Goal: Task Accomplishment & Management: Use online tool/utility

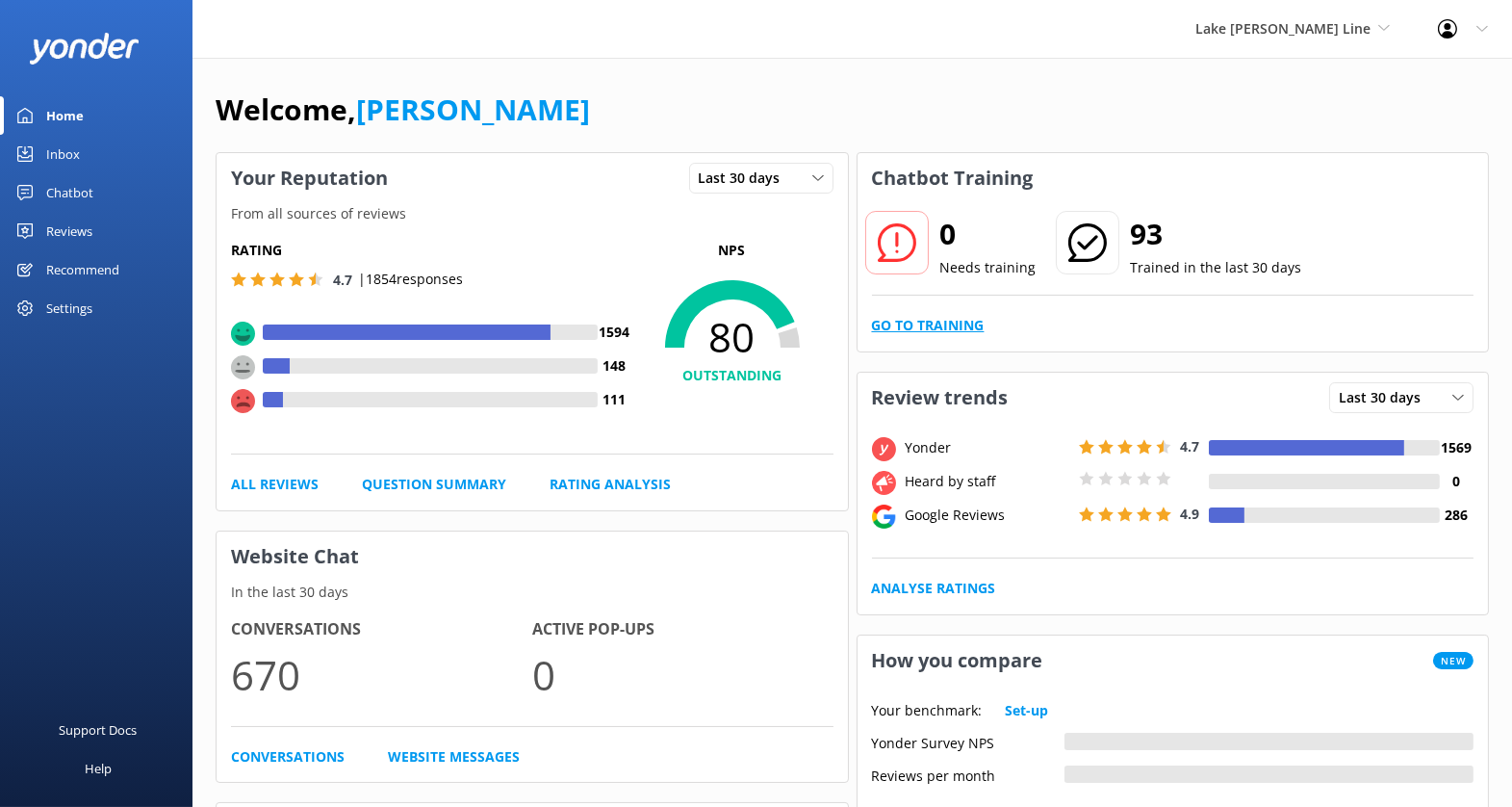
click at [915, 327] on link "Go to Training" at bounding box center [928, 325] width 113 height 21
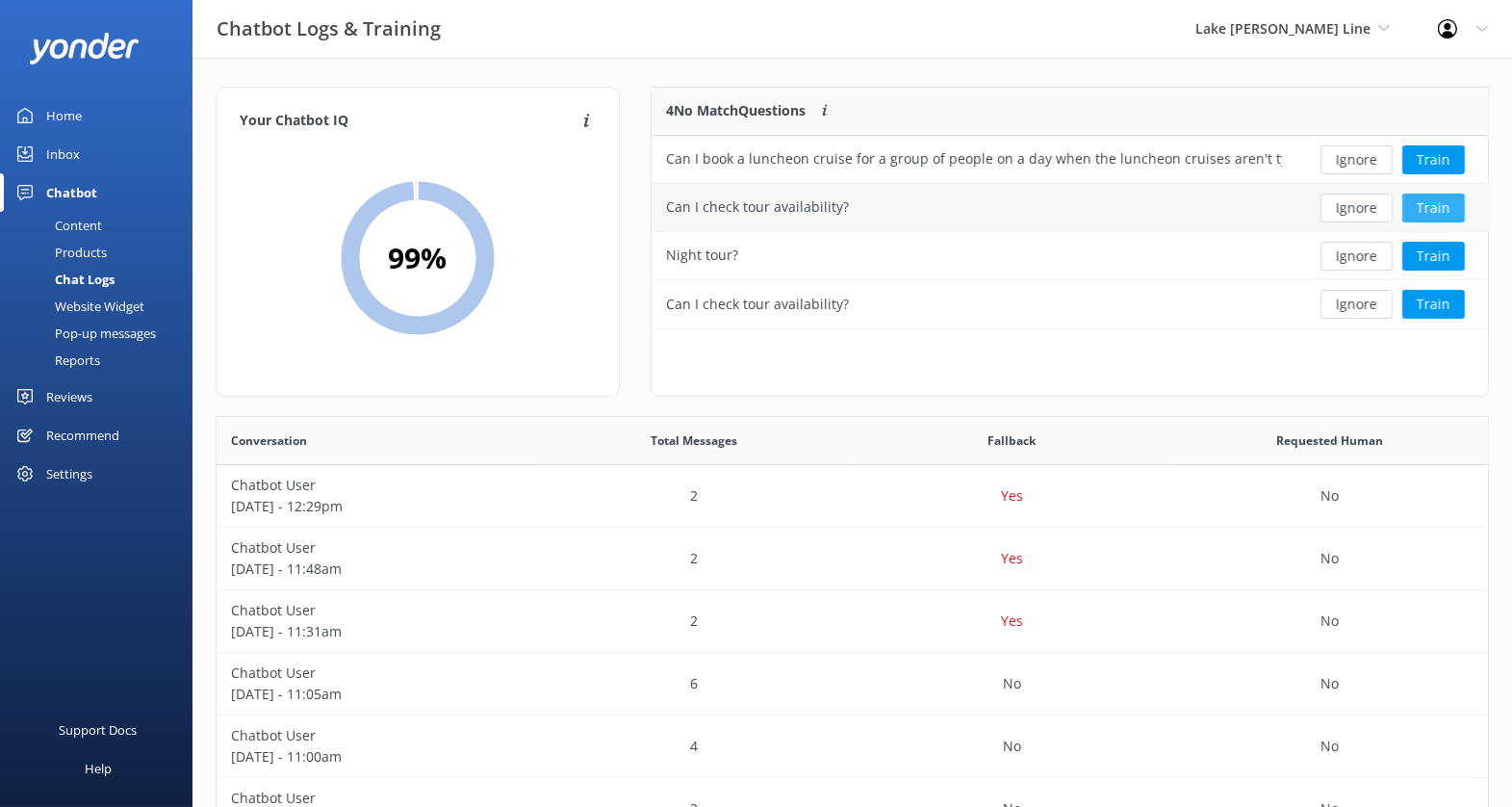
click at [1426, 211] on button "Train" at bounding box center [1434, 207] width 62 height 29
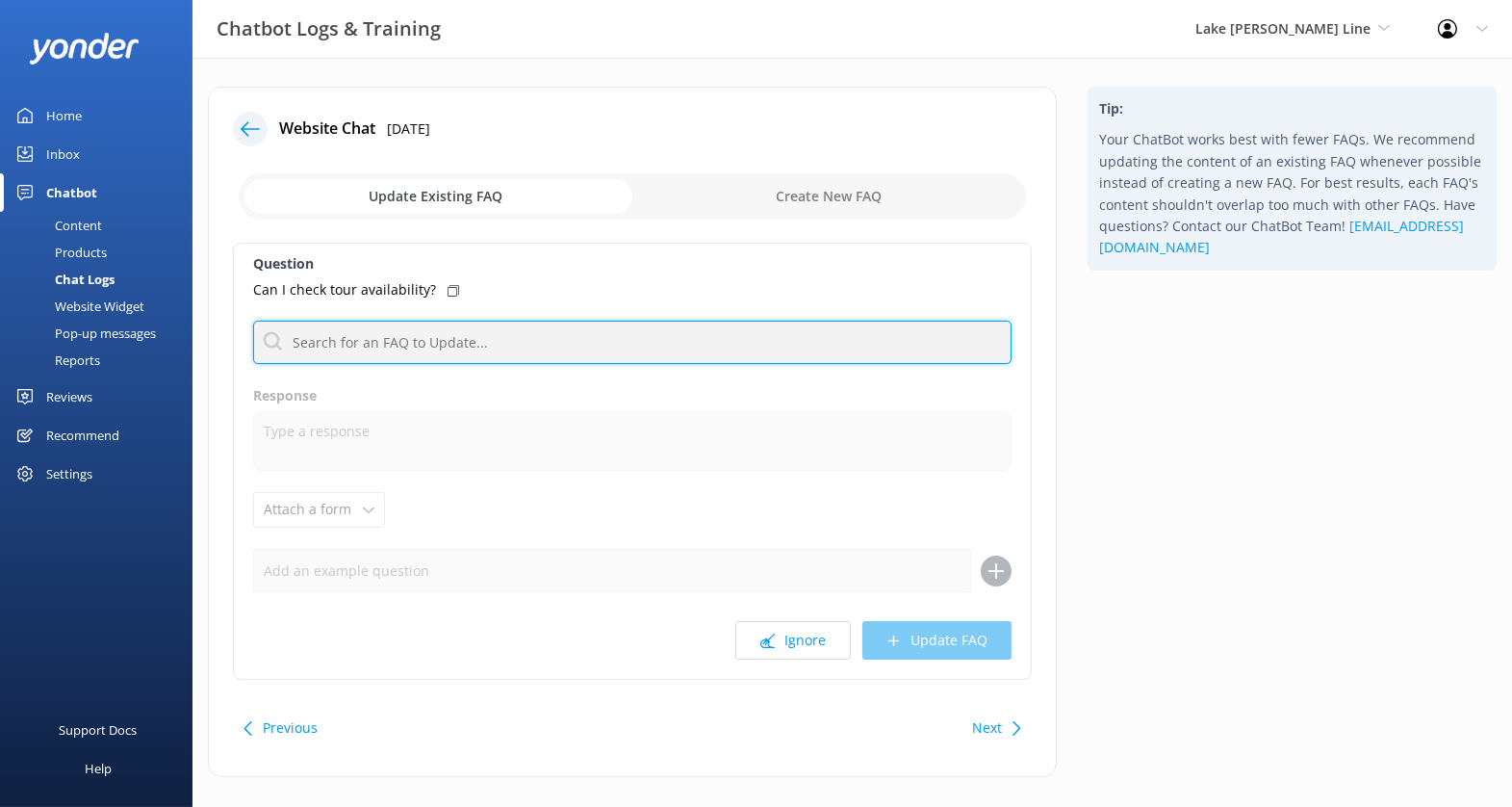
click at [562, 345] on input "text" at bounding box center [633, 343] width 759 height 44
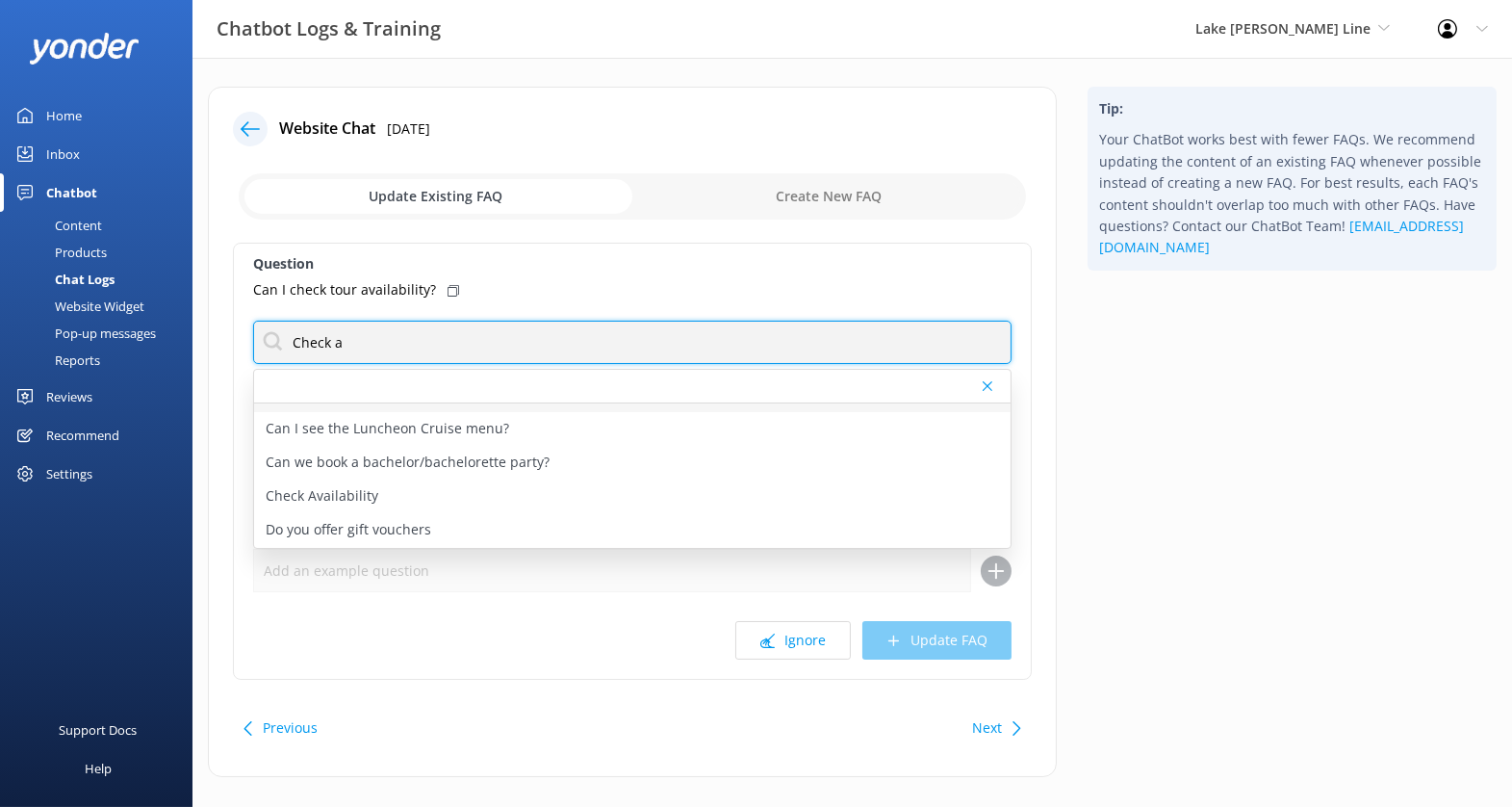
scroll to position [94, 0]
type input "Check a"
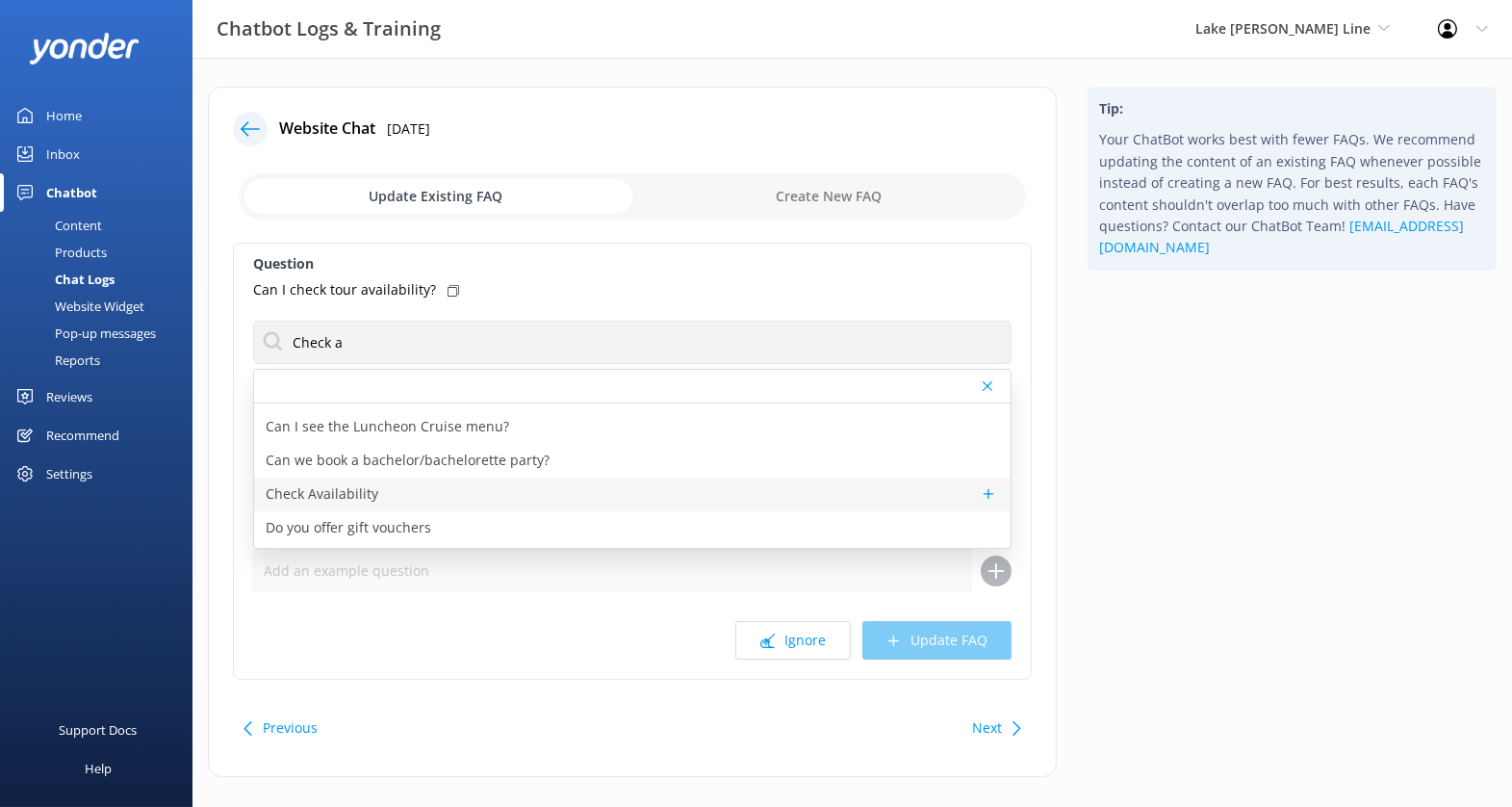
click at [489, 490] on div "Check Availability" at bounding box center [632, 495] width 757 height 34
type textarea "You can check the availability of a tour using the tool below."
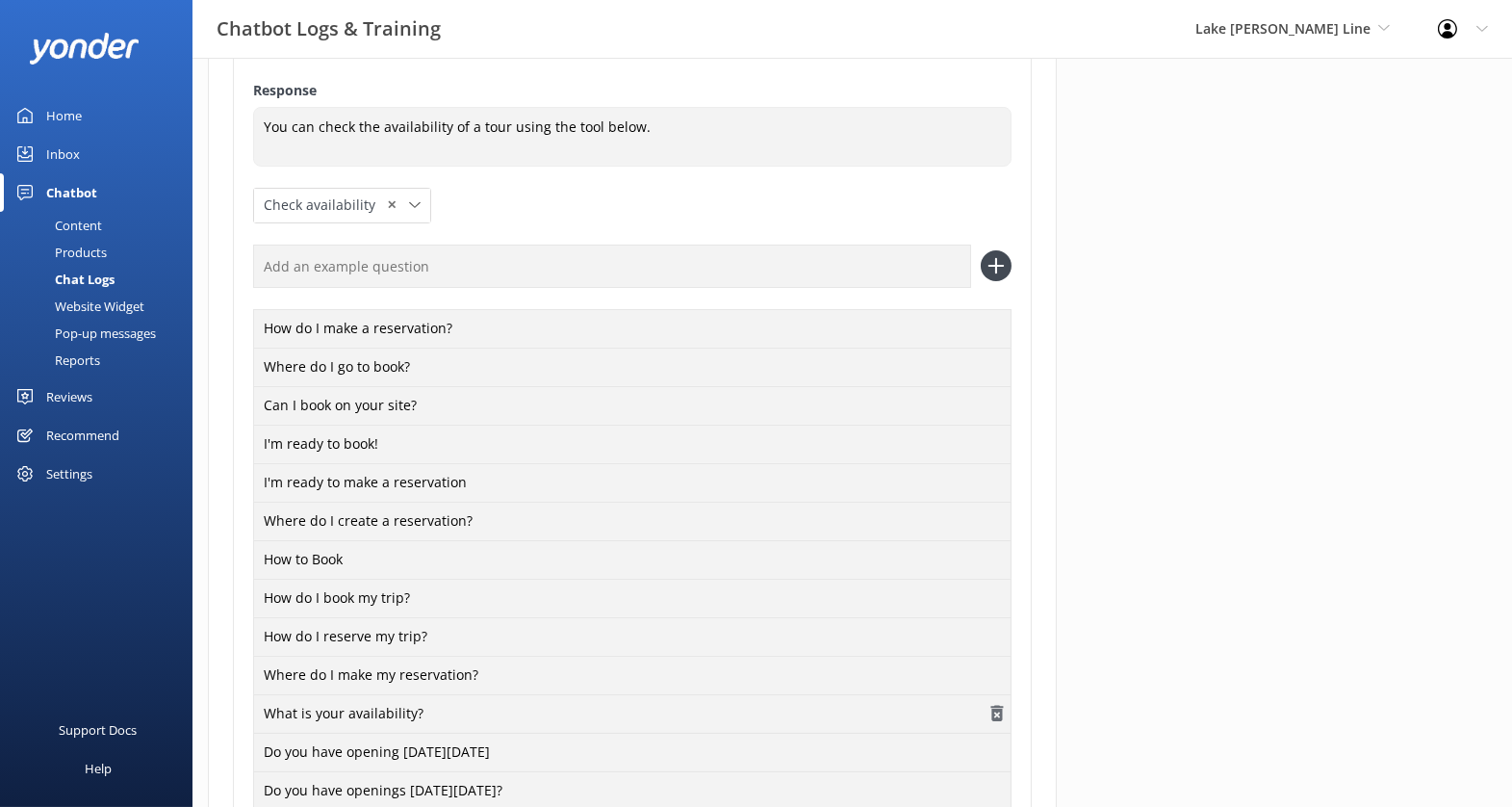
scroll to position [53, 0]
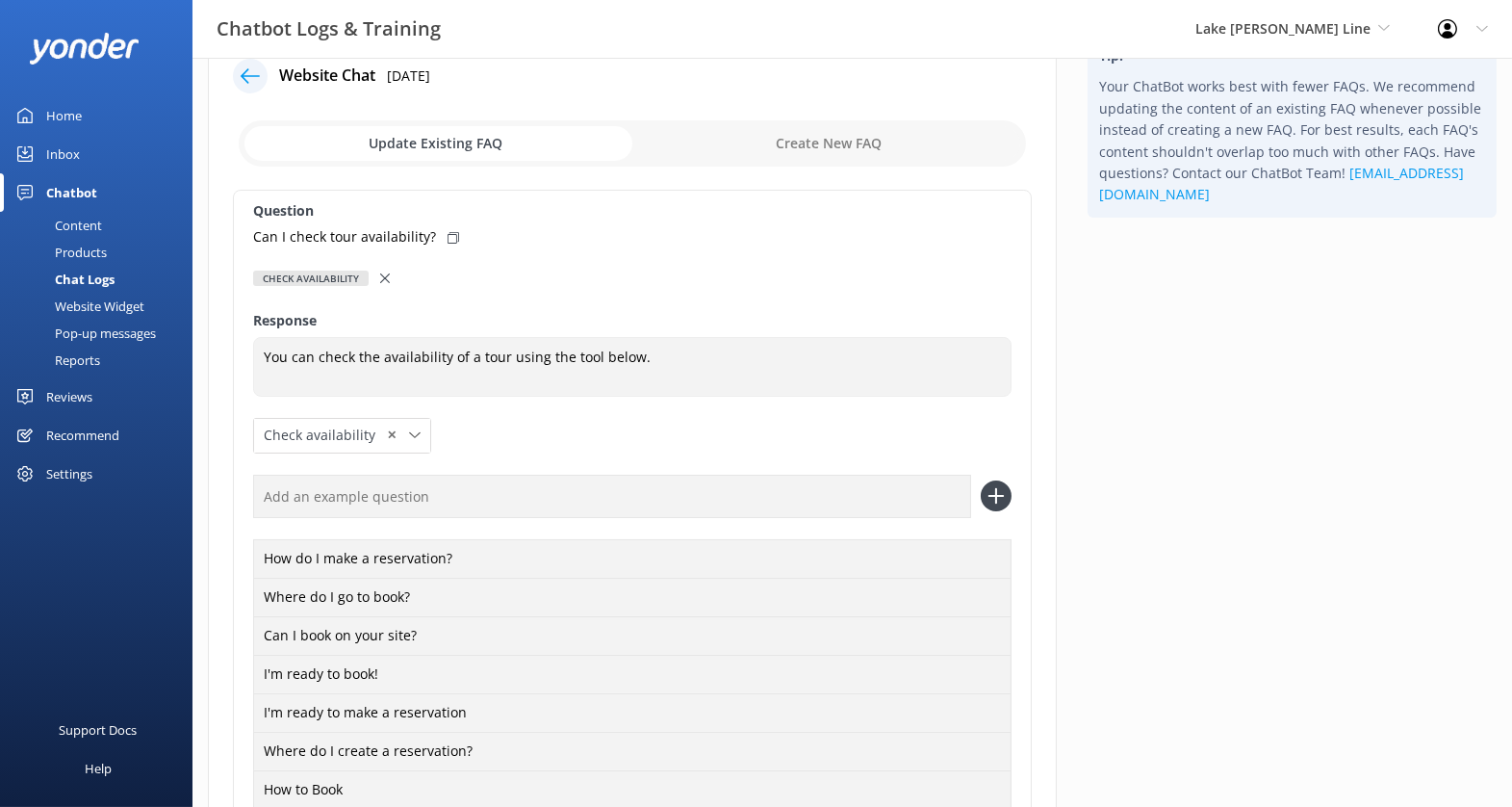
click at [388, 275] on div at bounding box center [387, 278] width 14 height 21
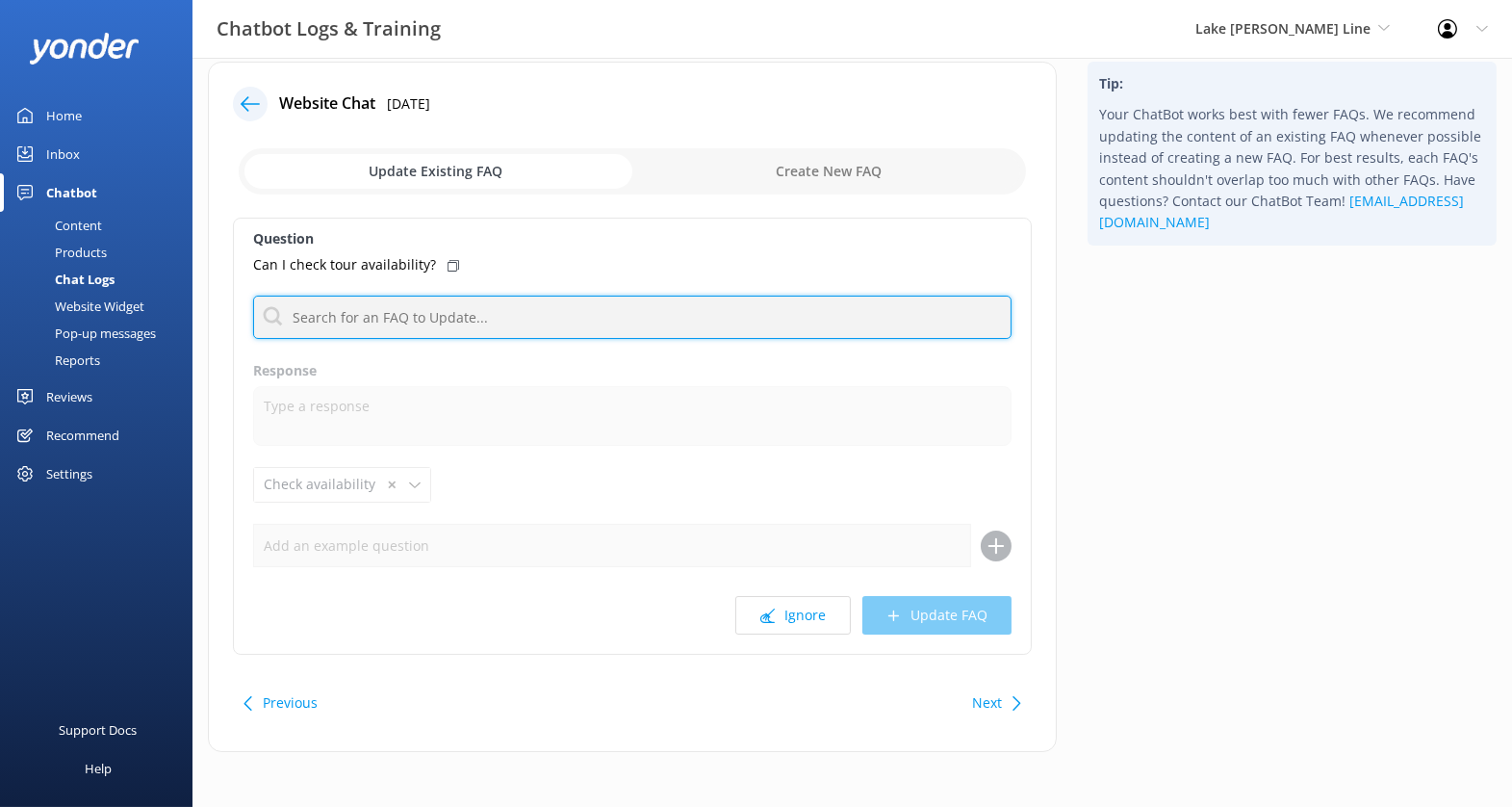
click at [382, 313] on input "text" at bounding box center [633, 317] width 759 height 44
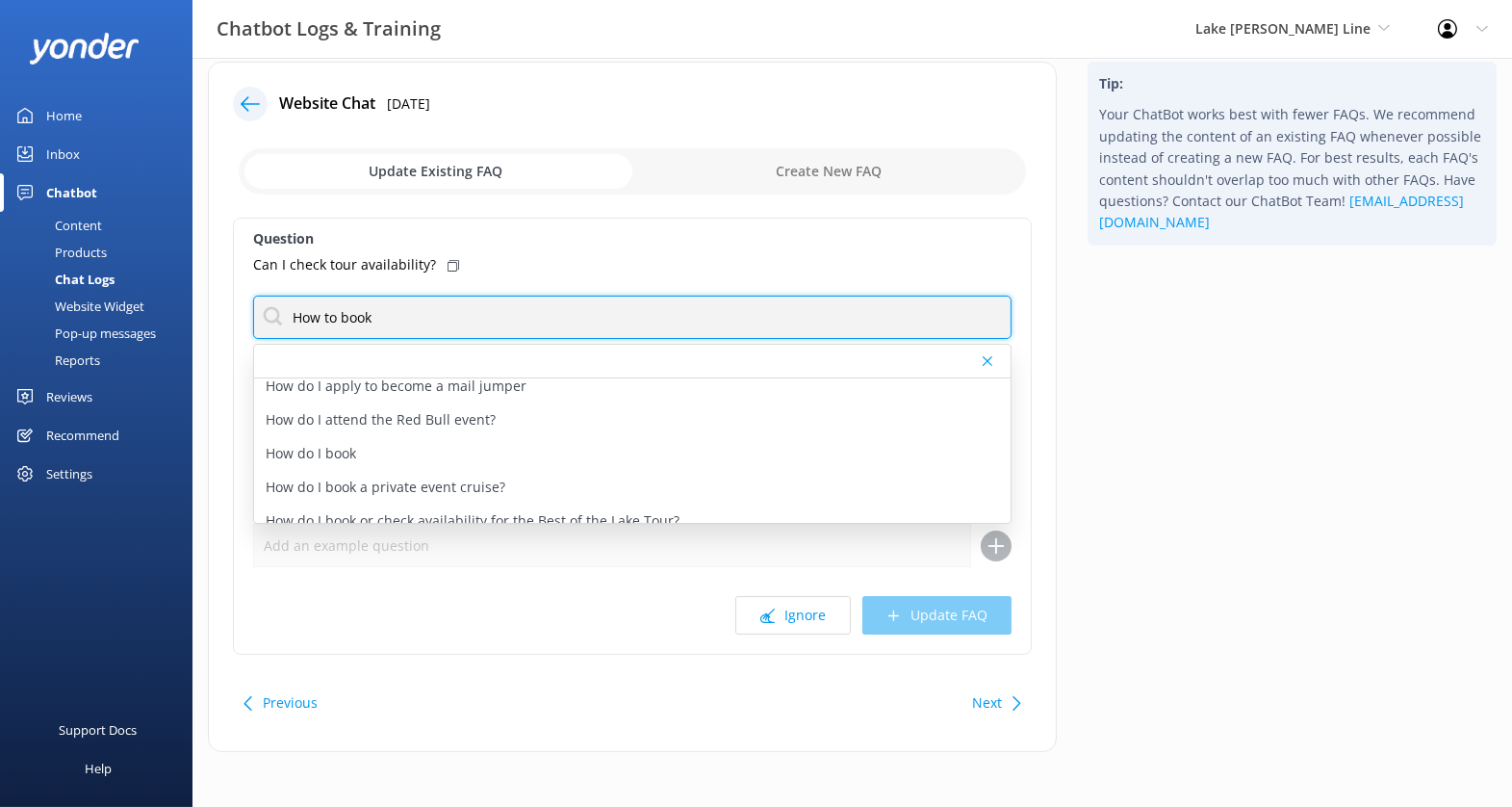
scroll to position [450, 0]
type input "How to book"
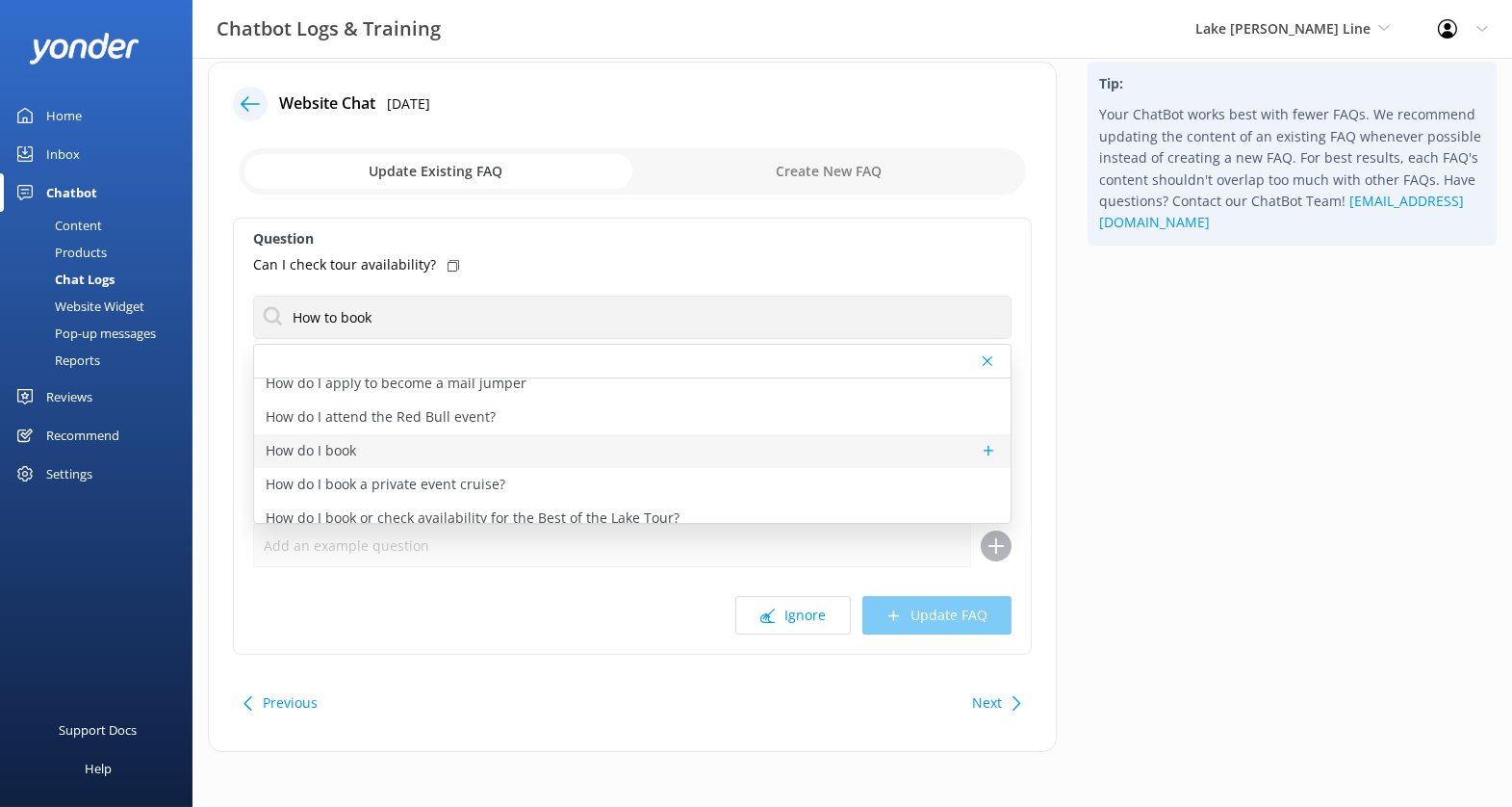
click at [574, 451] on div "How do I book" at bounding box center [632, 451] width 757 height 34
type textarea "Ready to book? You can check availability for our boat tours online at [URL][DO…"
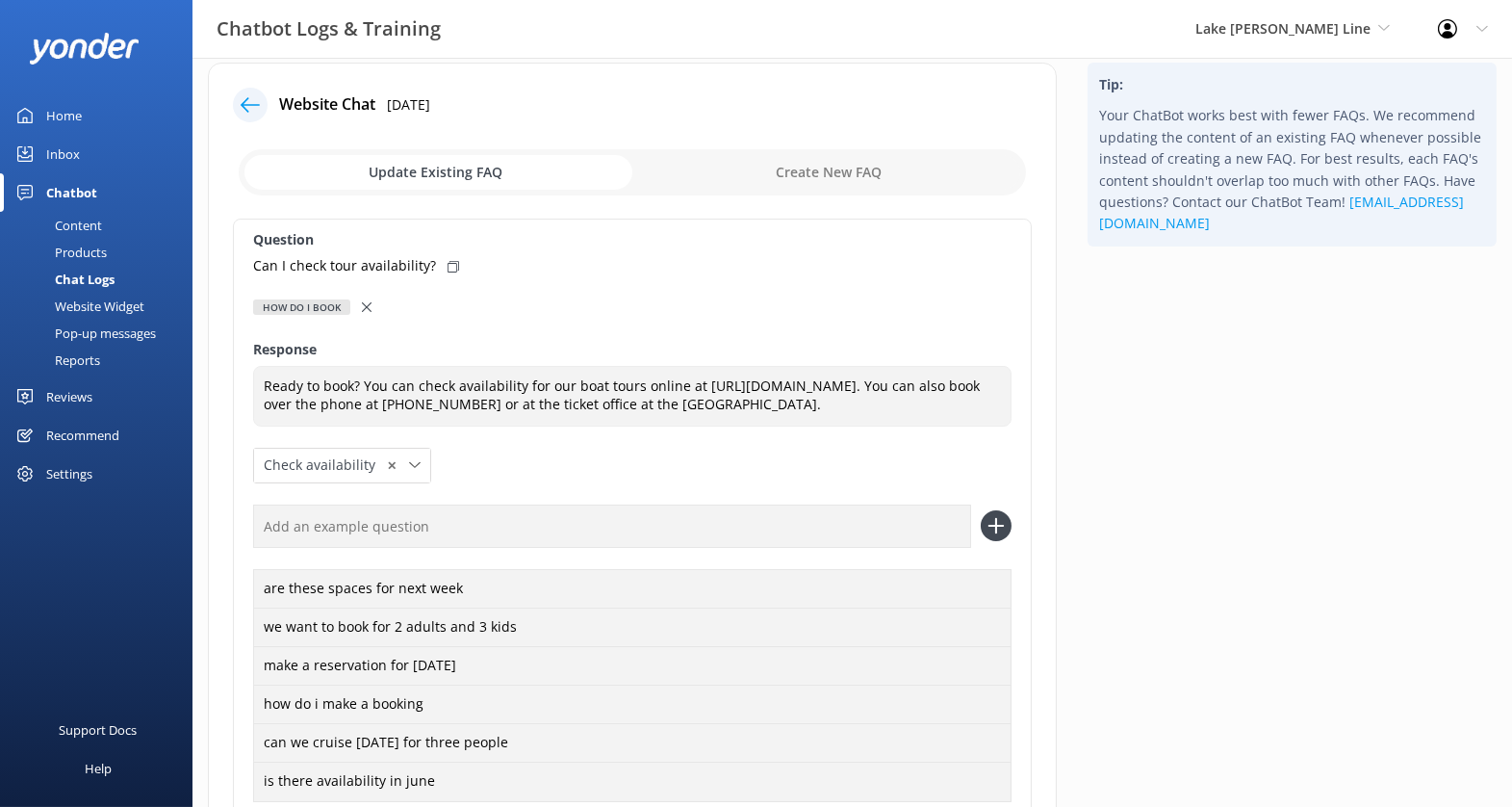
scroll to position [0, 0]
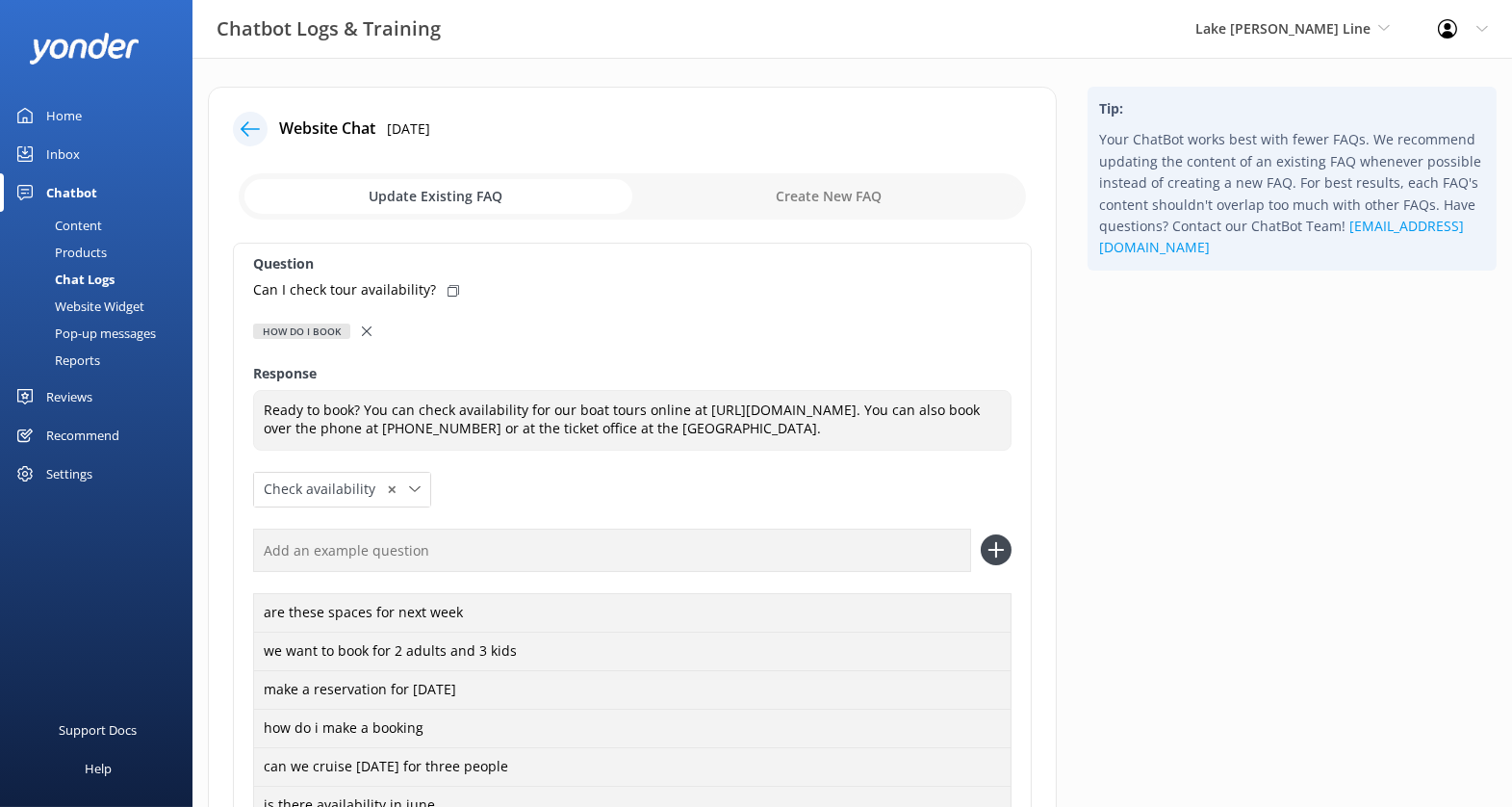
click at [370, 329] on div at bounding box center [369, 331] width 14 height 21
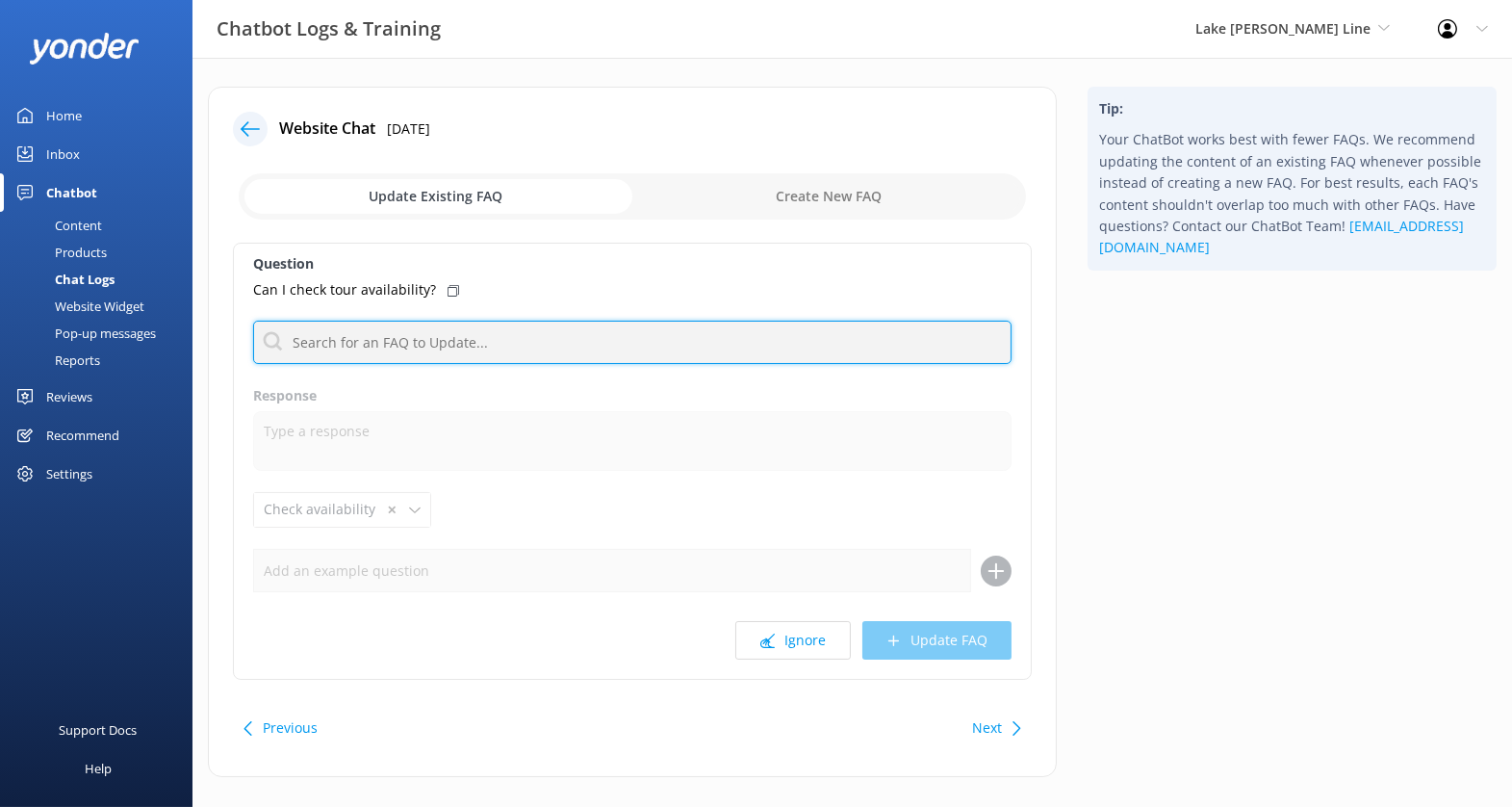
click at [370, 329] on input "text" at bounding box center [633, 343] width 759 height 44
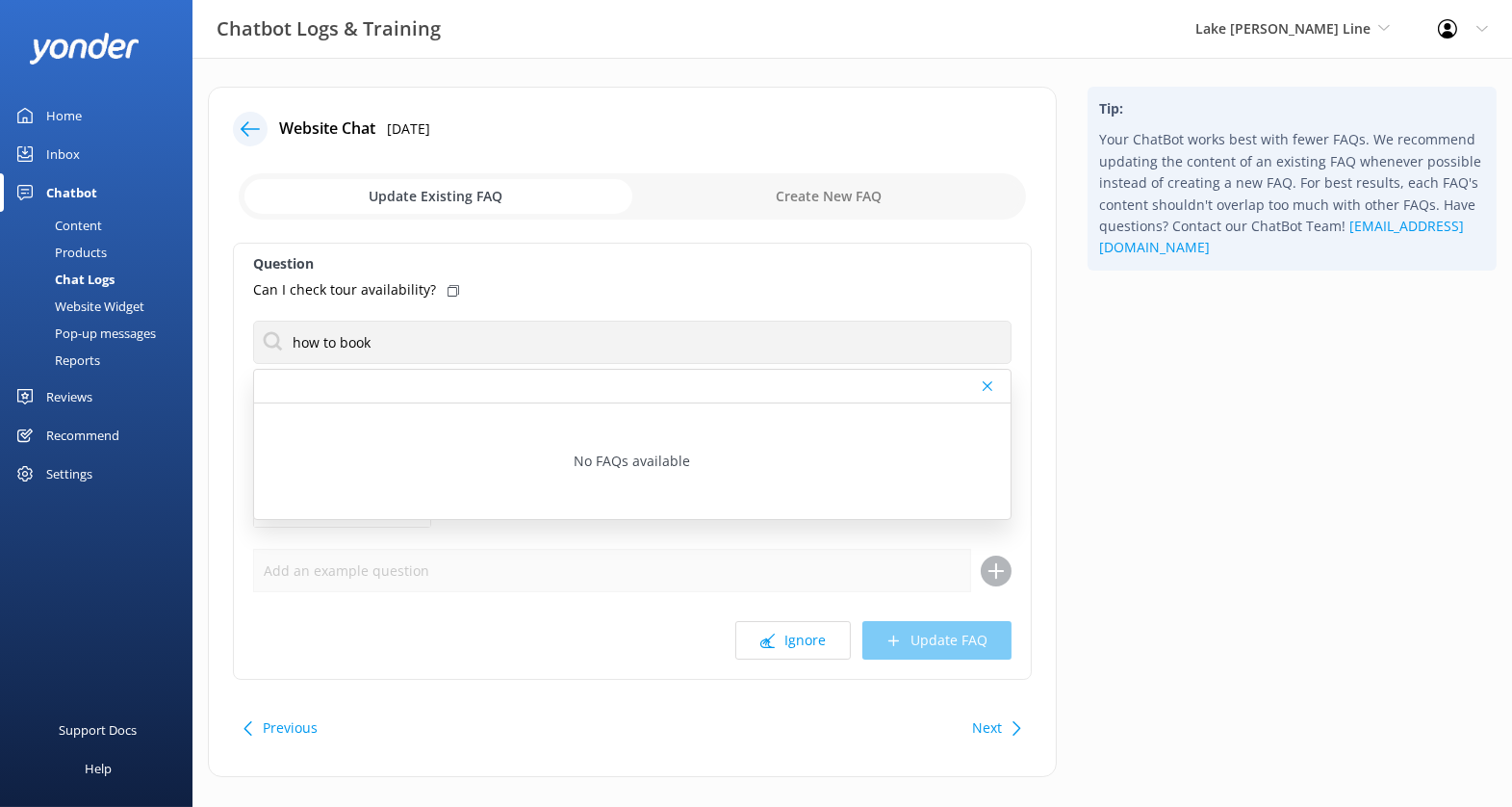
click at [586, 300] on div "Question Can I check tour availability? how to book No FAQs available Response …" at bounding box center [632, 461] width 799 height 437
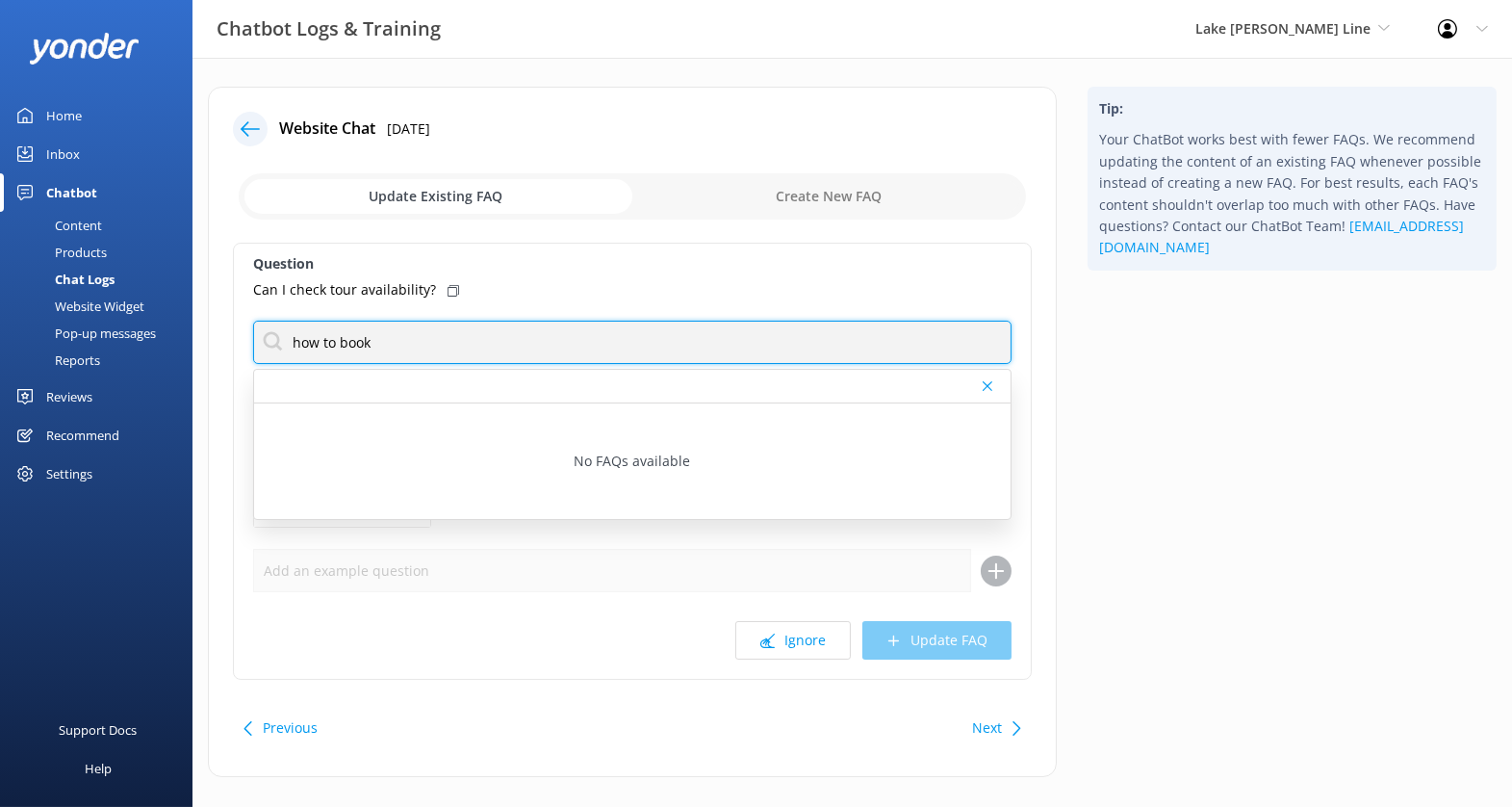
click at [490, 339] on input "how to book" at bounding box center [633, 343] width 759 height 44
click at [522, 333] on input "how to book" at bounding box center [633, 343] width 759 height 44
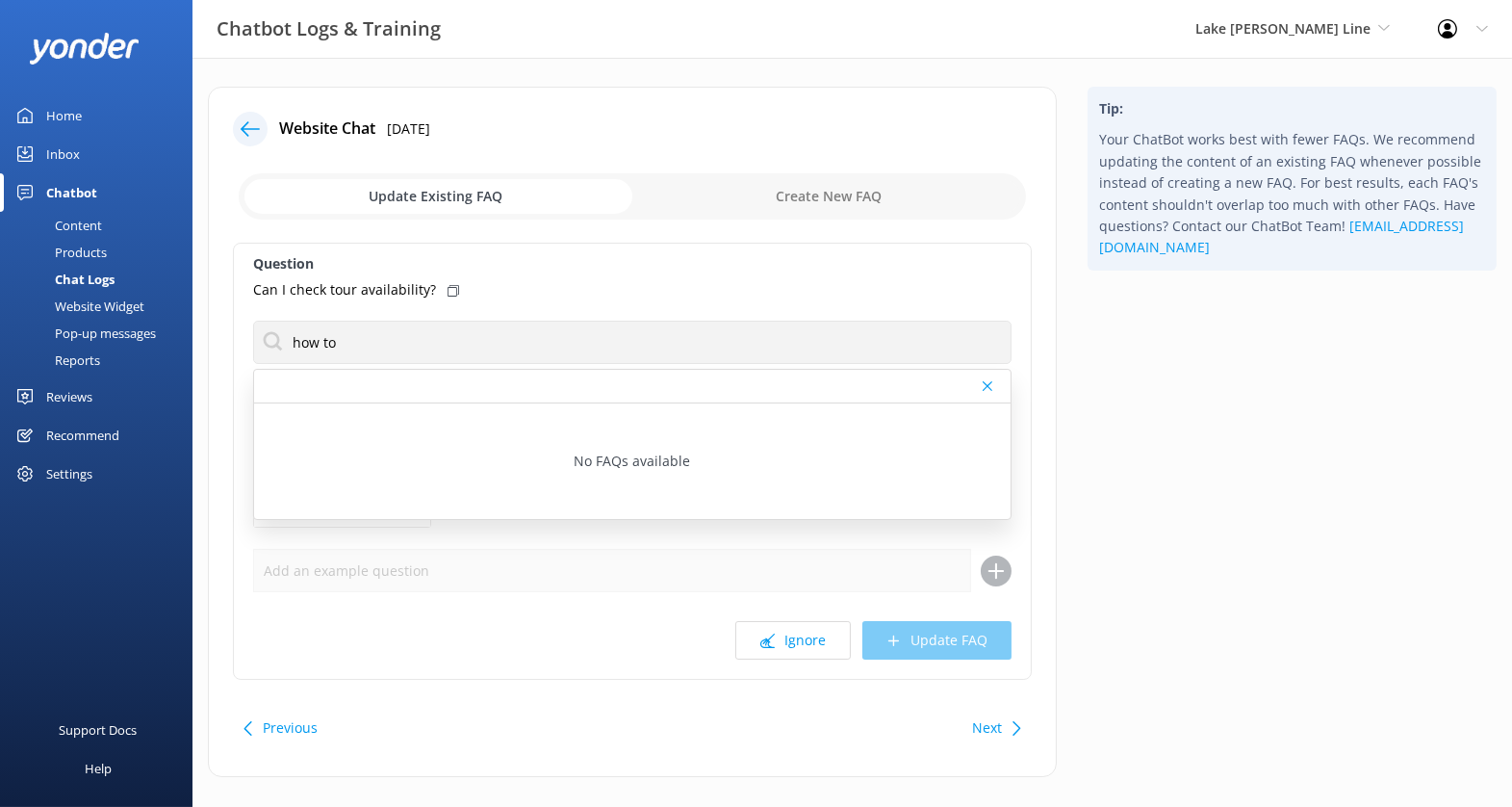
click at [649, 285] on div "Can I check tour availability?" at bounding box center [633, 289] width 759 height 21
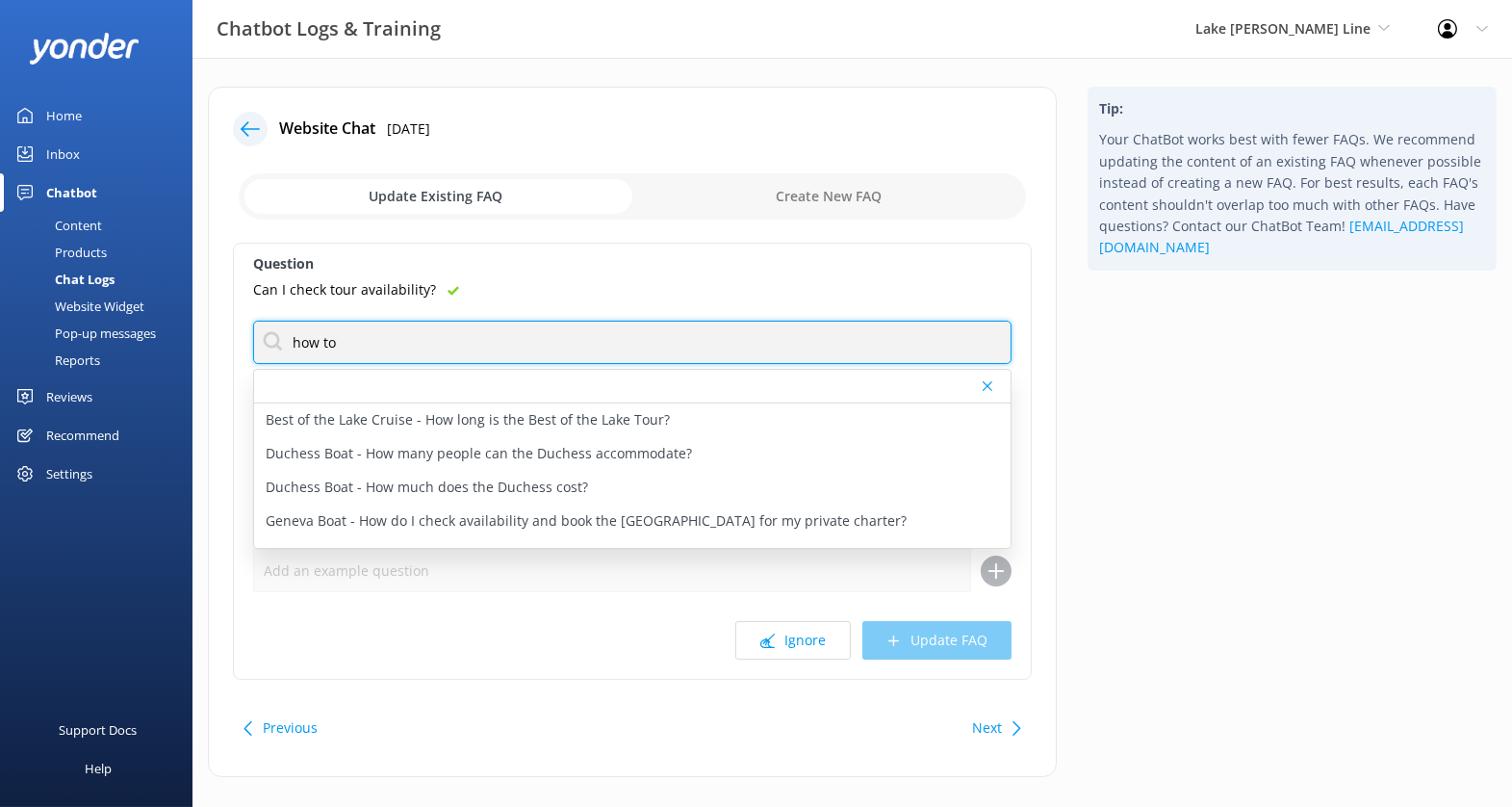
click at [397, 335] on input "how to" at bounding box center [633, 343] width 759 height 44
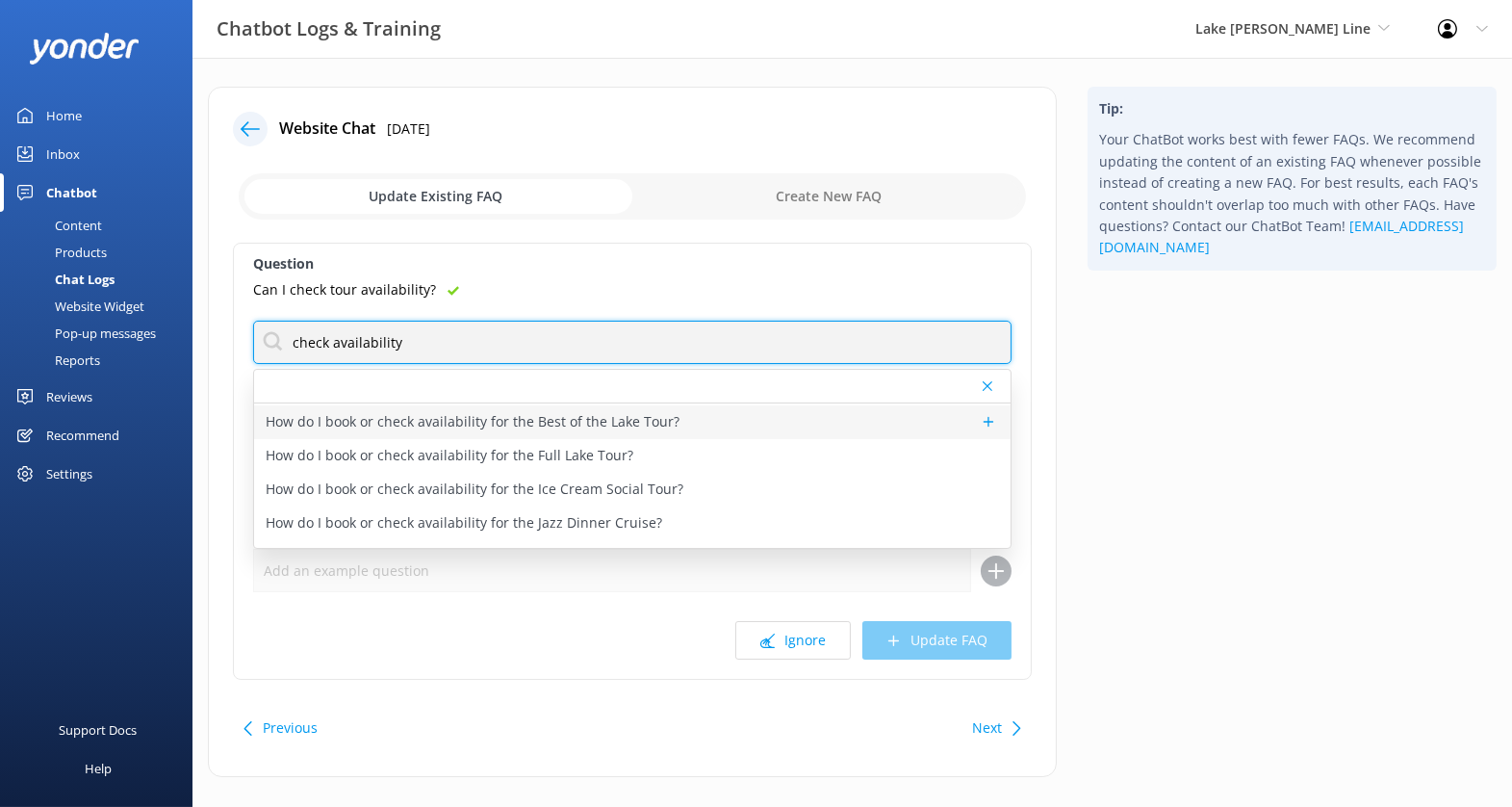
scroll to position [33, 0]
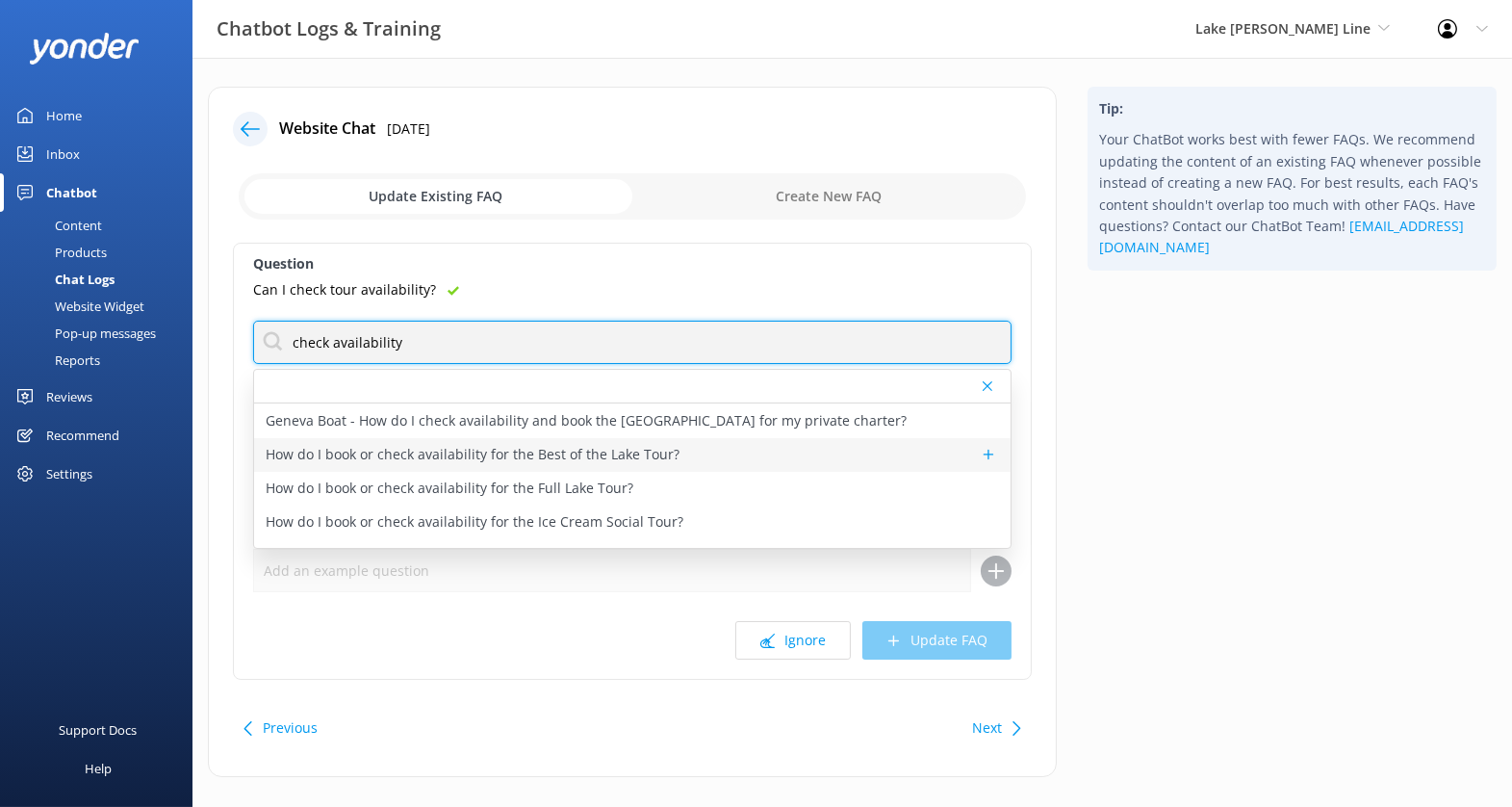
type input "check availability"
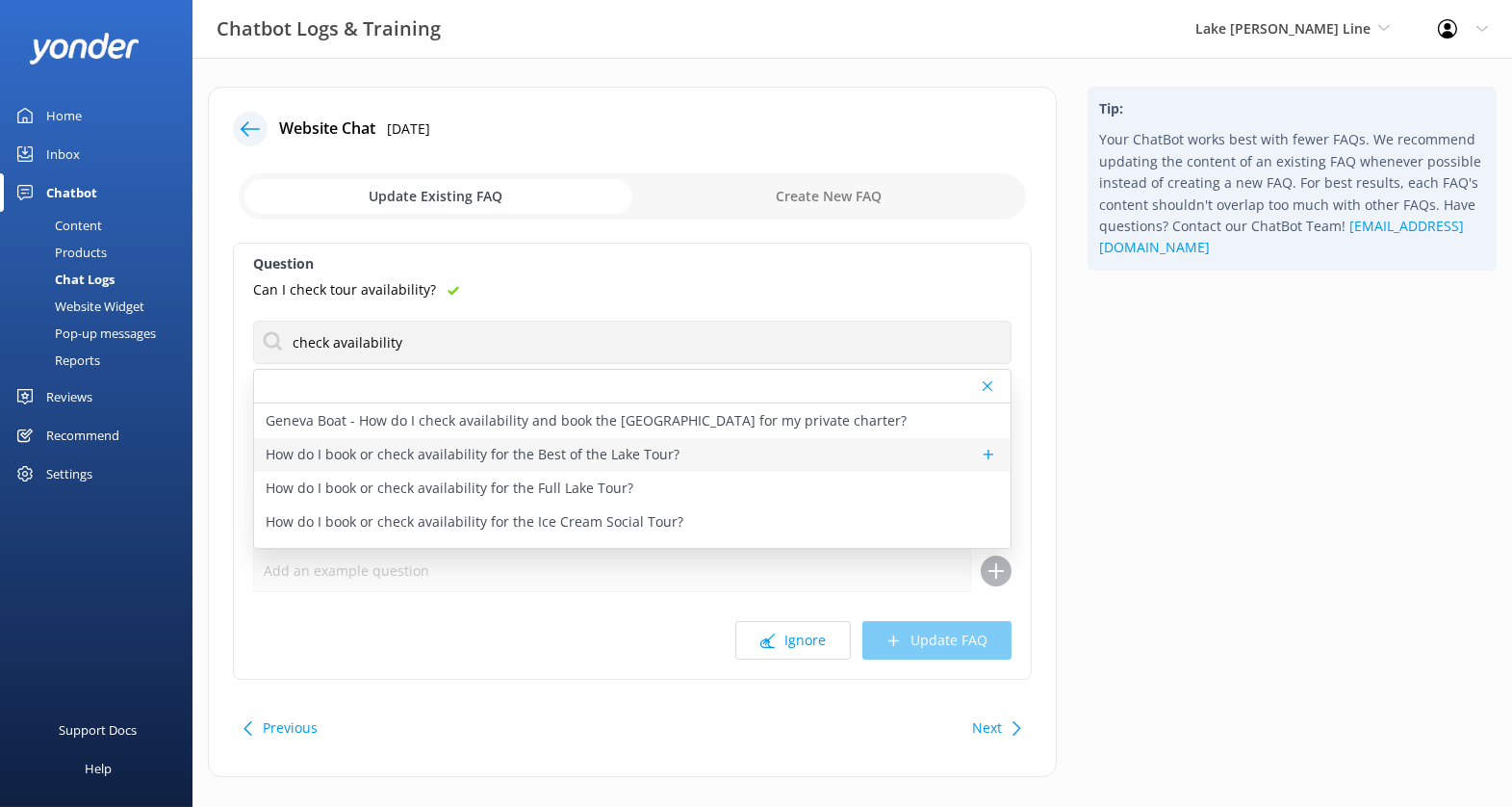
click at [507, 454] on p "How do I book or check availability for the Best of the Lake Tour?" at bounding box center [473, 454] width 414 height 21
type textarea "You can check availability and book the Best of the Lake Tour at [URL][DOMAIN_N…"
